Goal: Find specific page/section: Find specific page/section

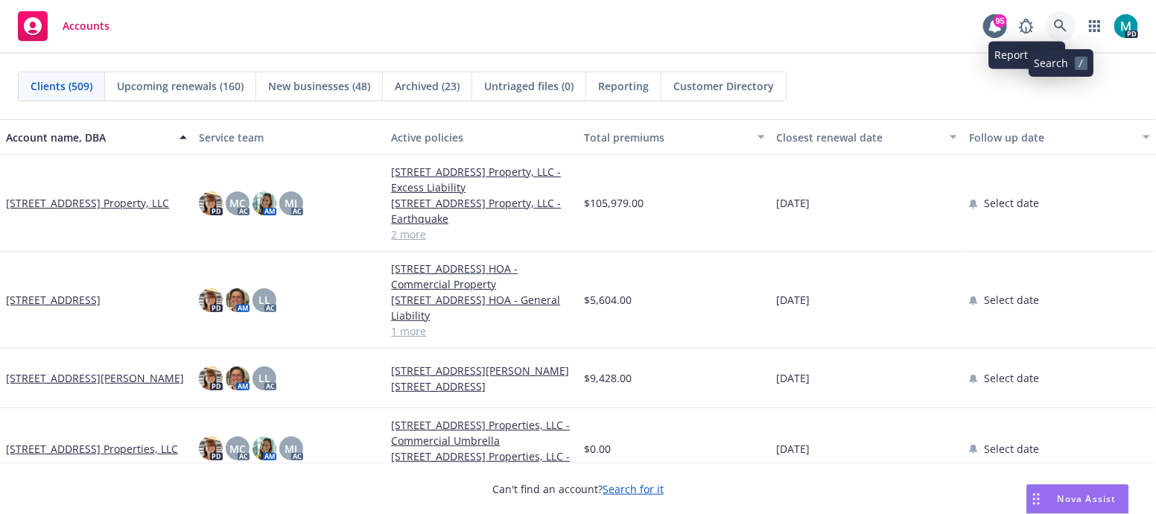
click at [1056, 23] on icon at bounding box center [1060, 25] width 13 height 13
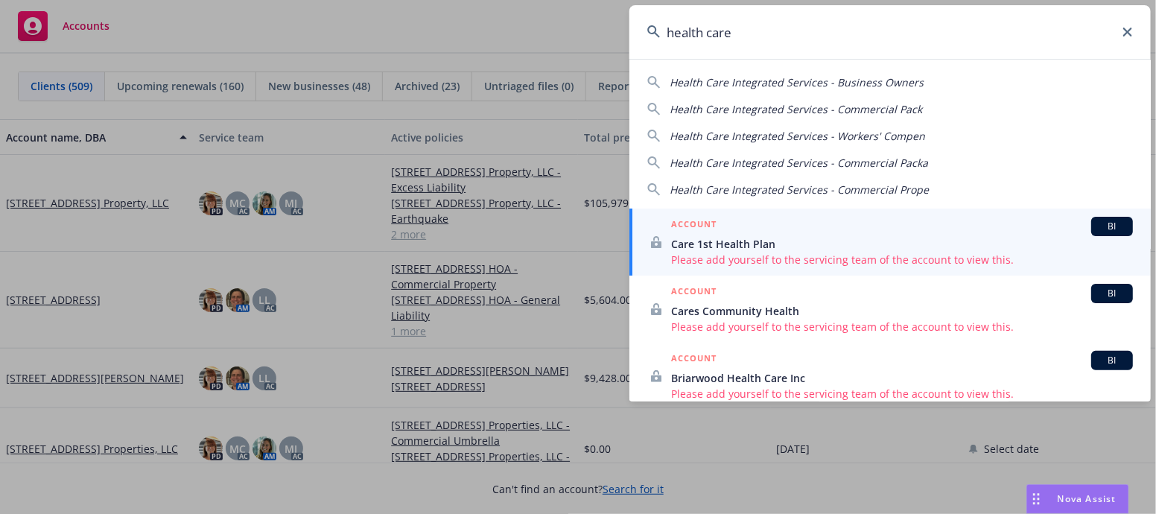
click at [780, 82] on span "Health Care Integrated Services - Business Owners" at bounding box center [796, 82] width 254 height 14
type input "Health Care Integrated Services - Business Owners"
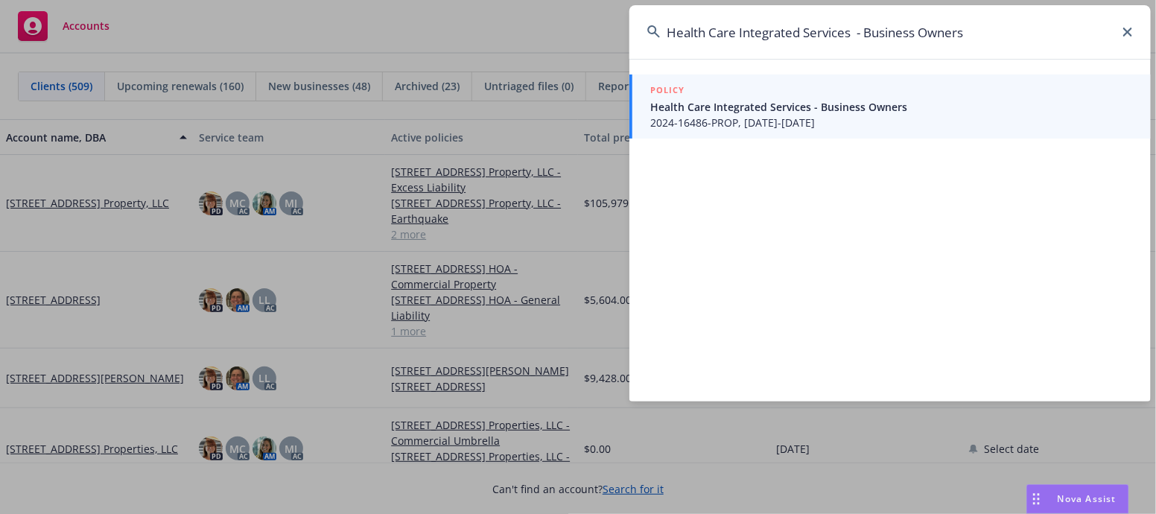
click at [756, 111] on span "Health Care Integrated Services - Business Owners" at bounding box center [891, 107] width 482 height 16
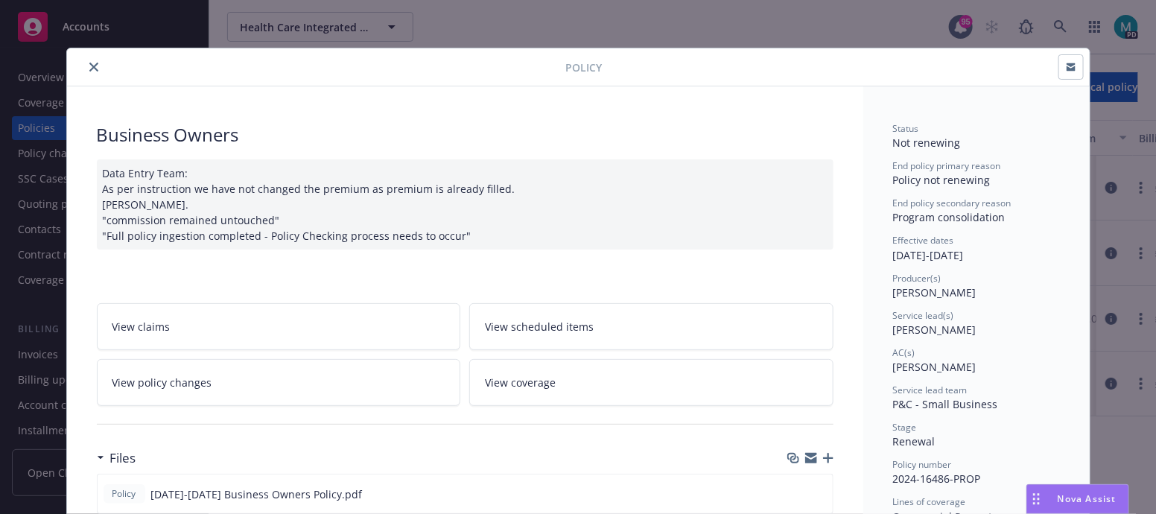
click at [89, 65] on icon "close" at bounding box center [93, 67] width 9 height 9
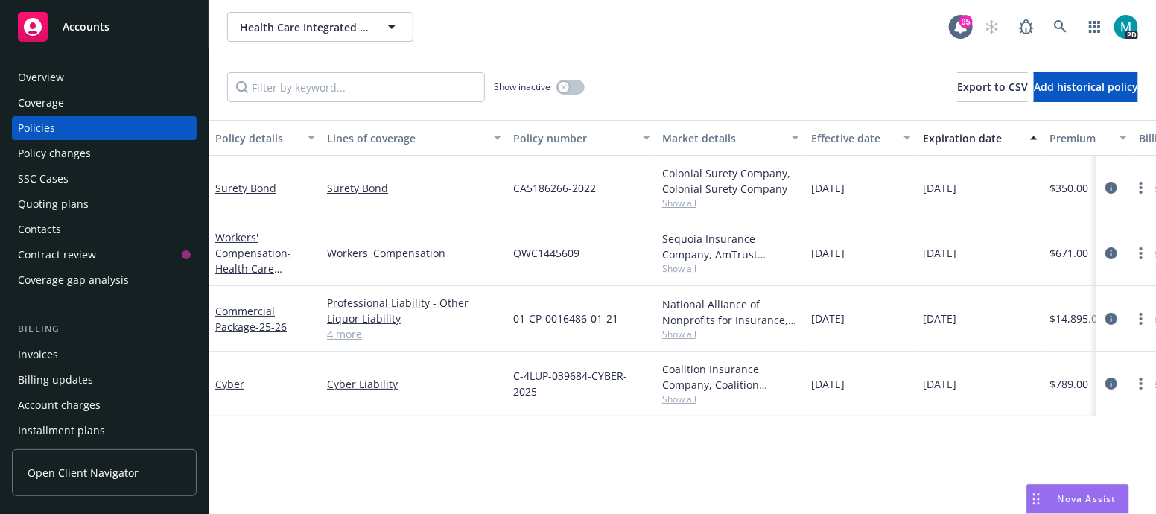
click at [48, 74] on div "Overview" at bounding box center [41, 78] width 46 height 24
